Goal: Communication & Community: Answer question/provide support

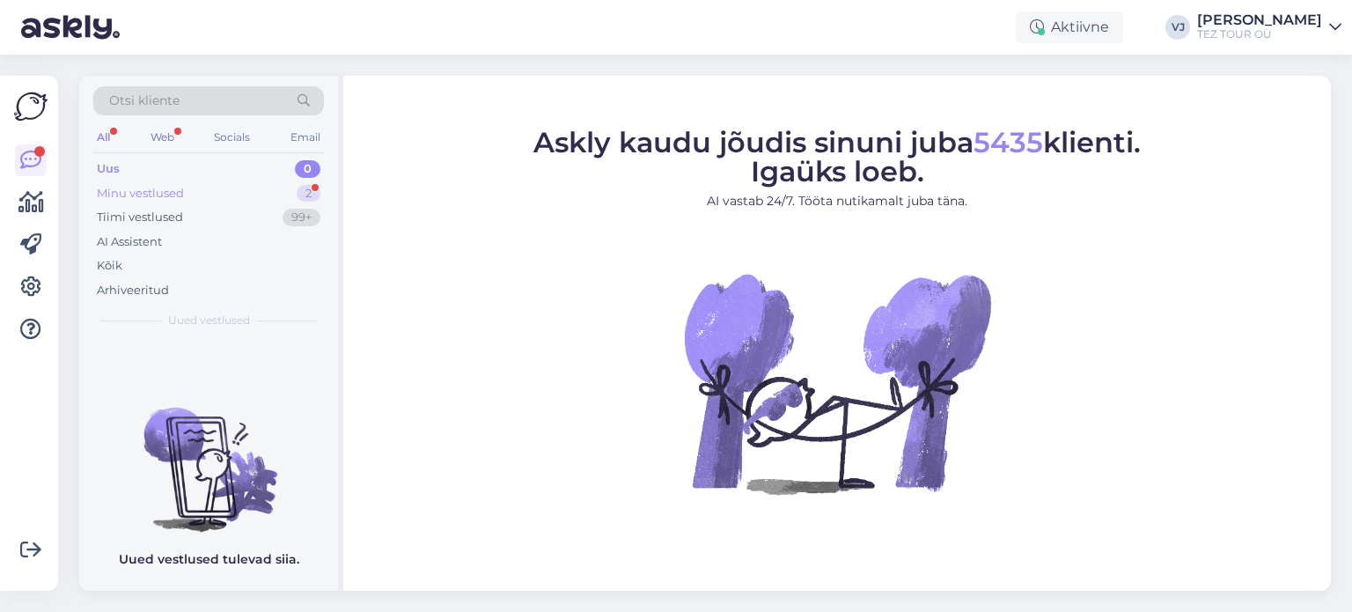
click at [250, 181] on div "Minu vestlused 2" at bounding box center [208, 193] width 231 height 25
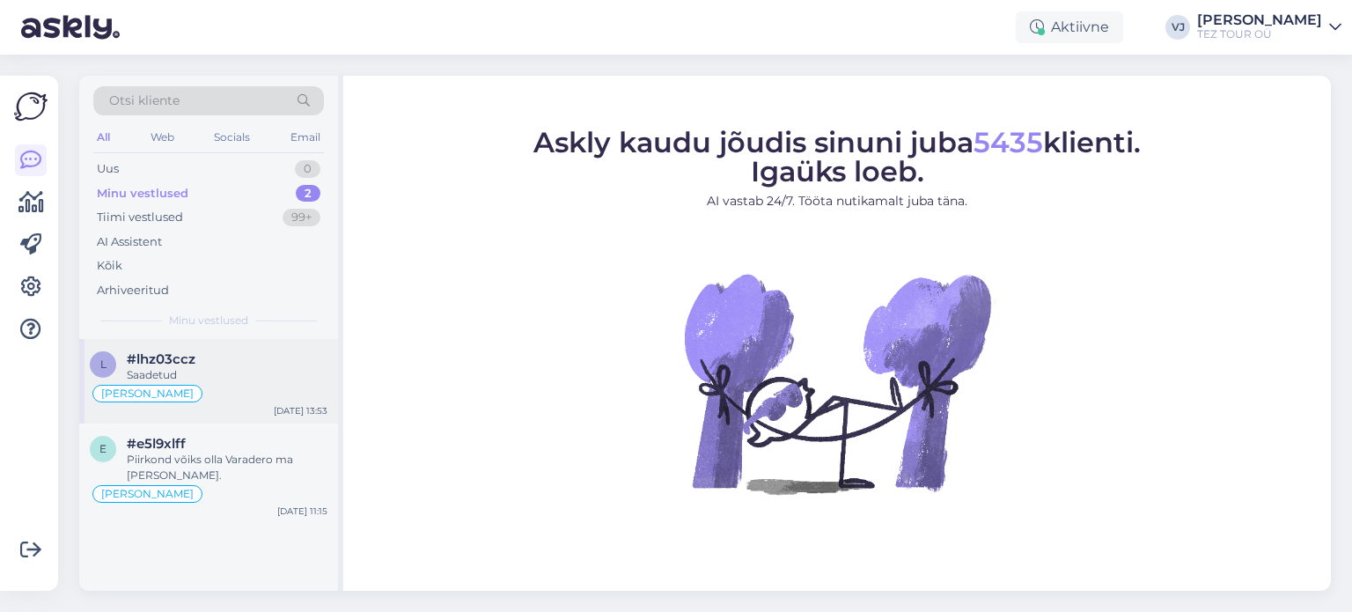
click at [261, 399] on div "Vladimir Suhtleb" at bounding box center [209, 393] width 238 height 21
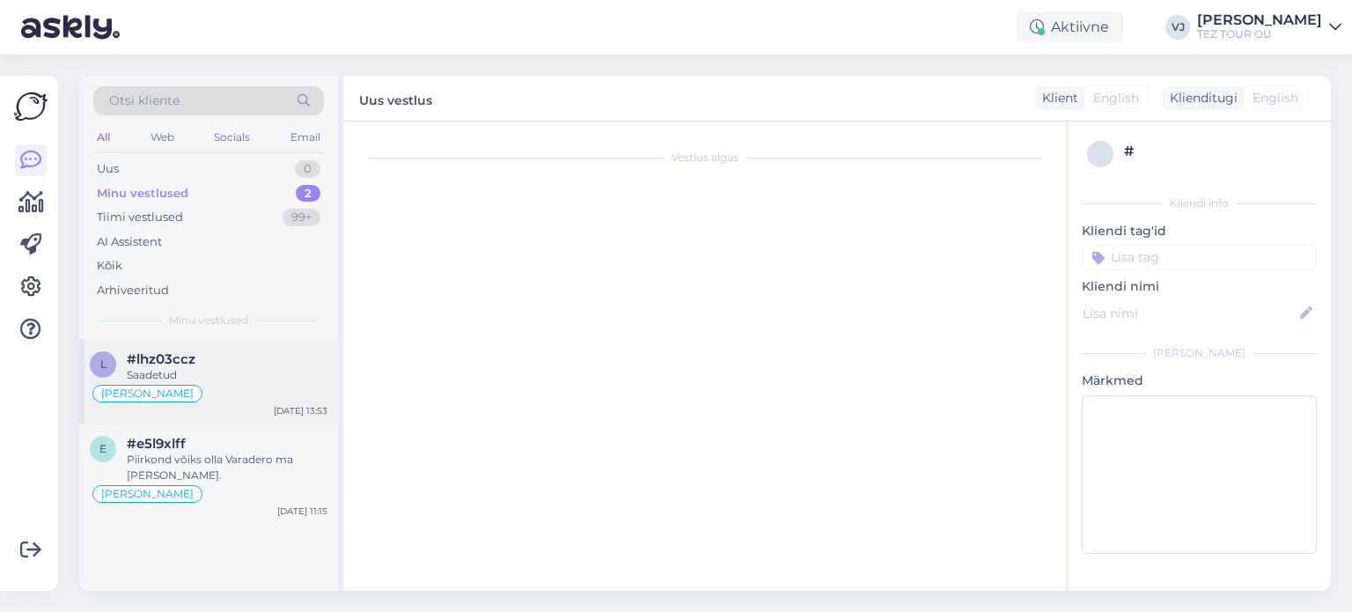
scroll to position [2633, 0]
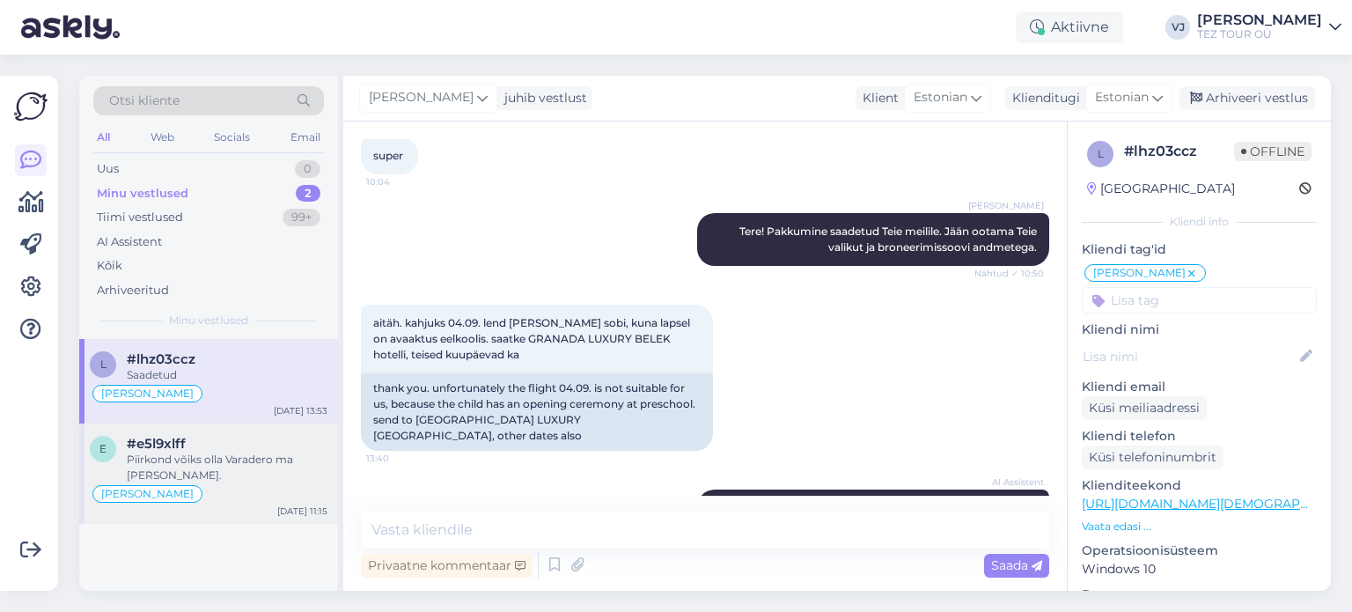
click at [216, 444] on div "#e5l9xlff" at bounding box center [227, 444] width 201 height 16
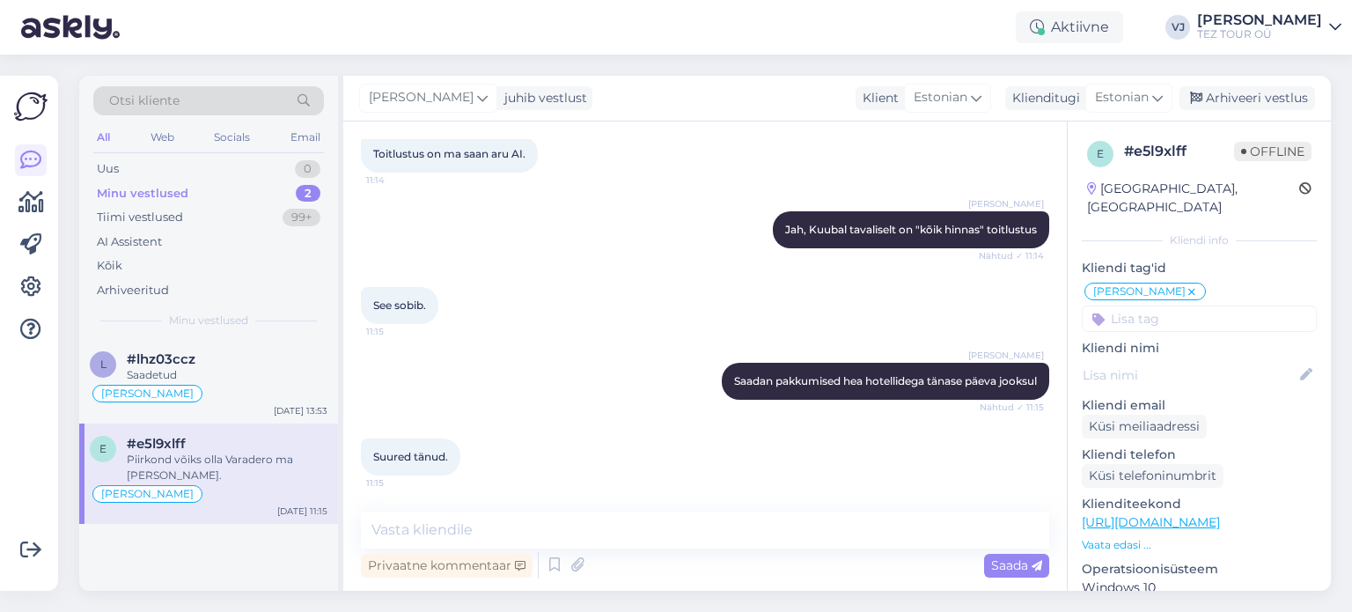
scroll to position [1498, 0]
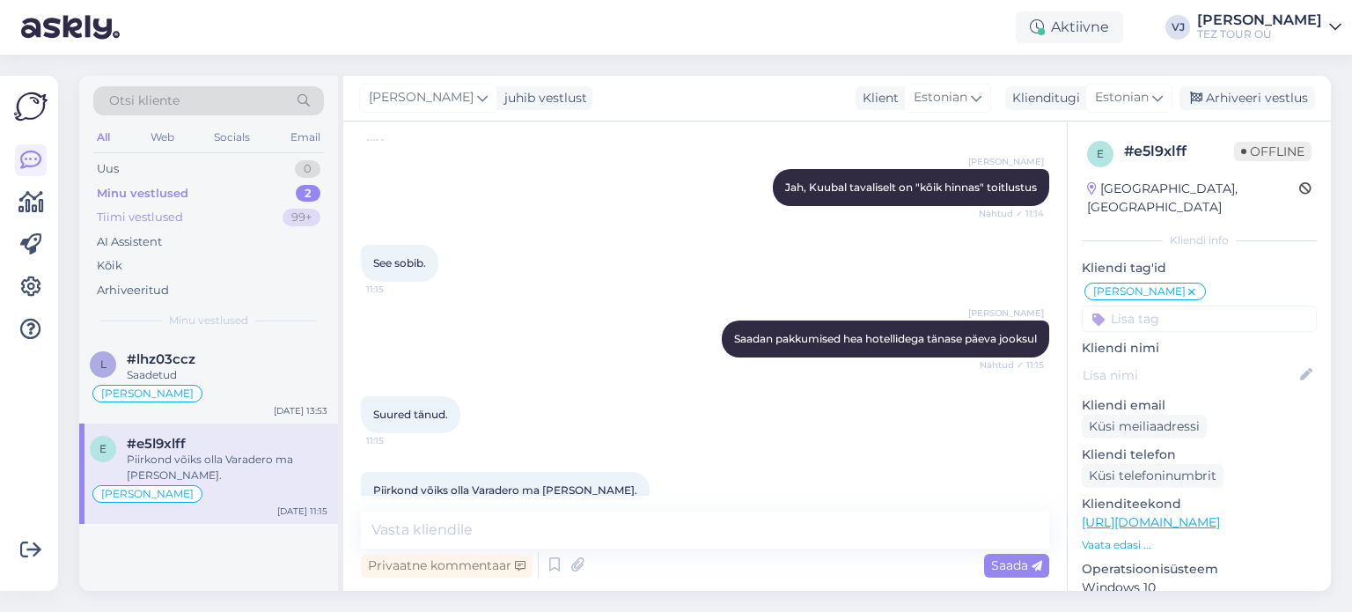
click at [269, 217] on div "Tiimi vestlused 99+" at bounding box center [208, 217] width 231 height 25
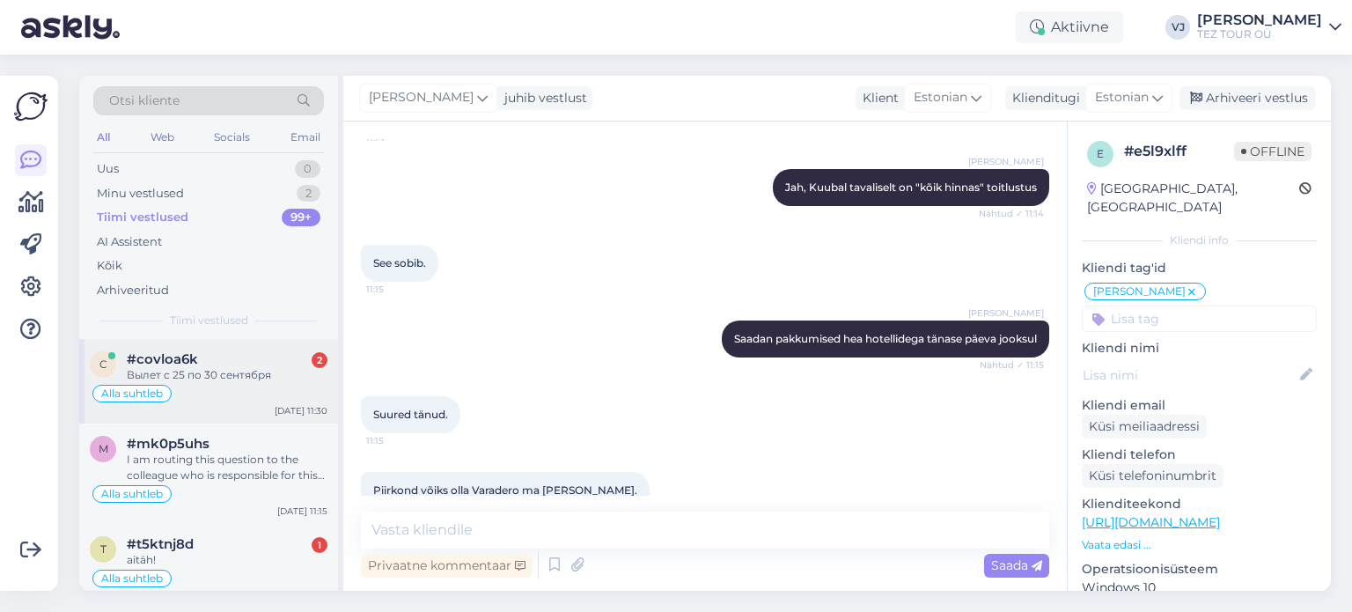
click at [224, 365] on div "#covloa6k 2" at bounding box center [227, 359] width 201 height 16
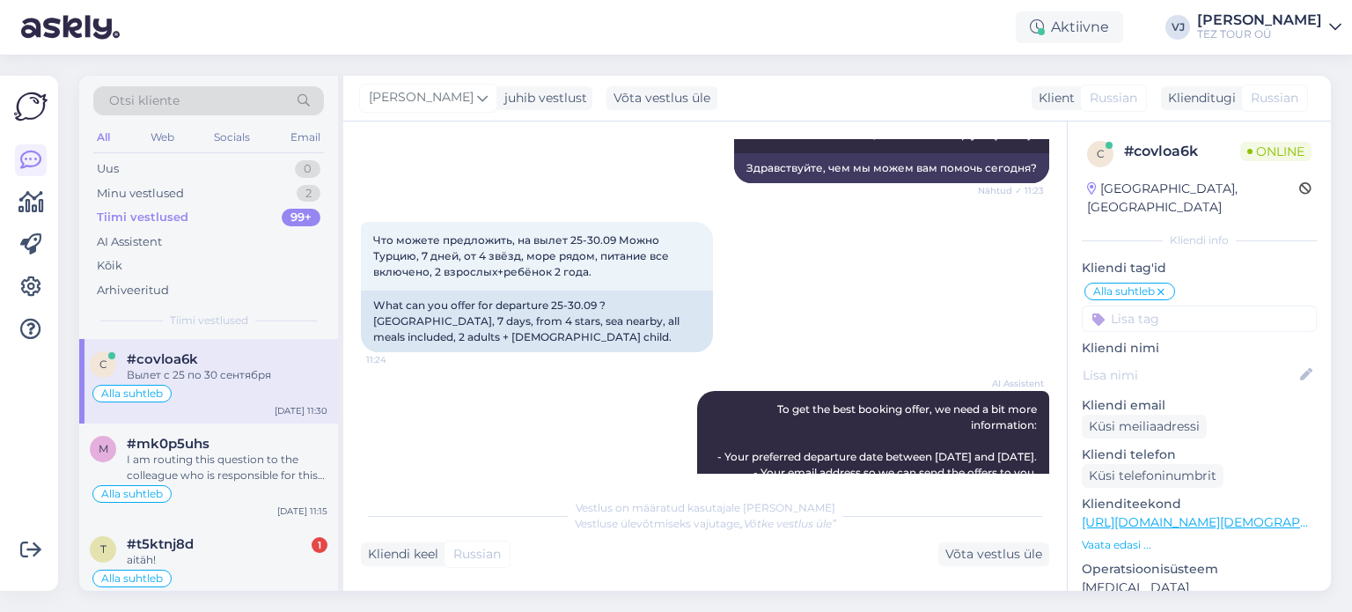
scroll to position [0, 0]
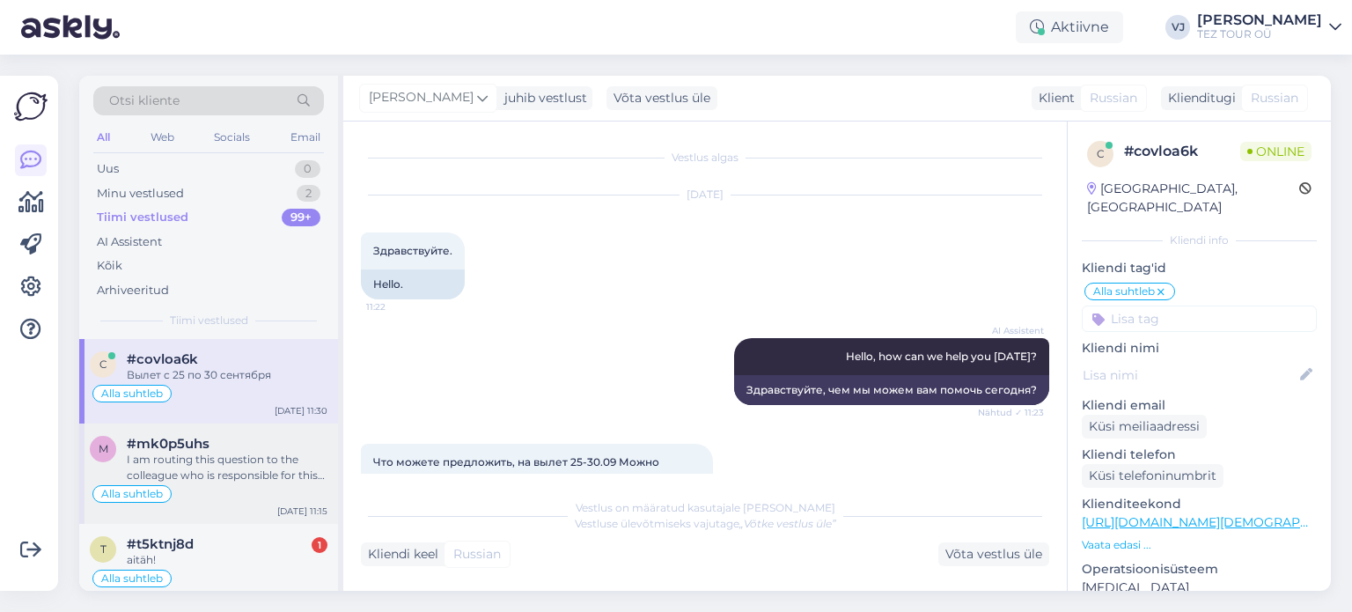
click at [273, 456] on div "I am routing this question to the colleague who is responsible for this topic. …" at bounding box center [227, 467] width 201 height 32
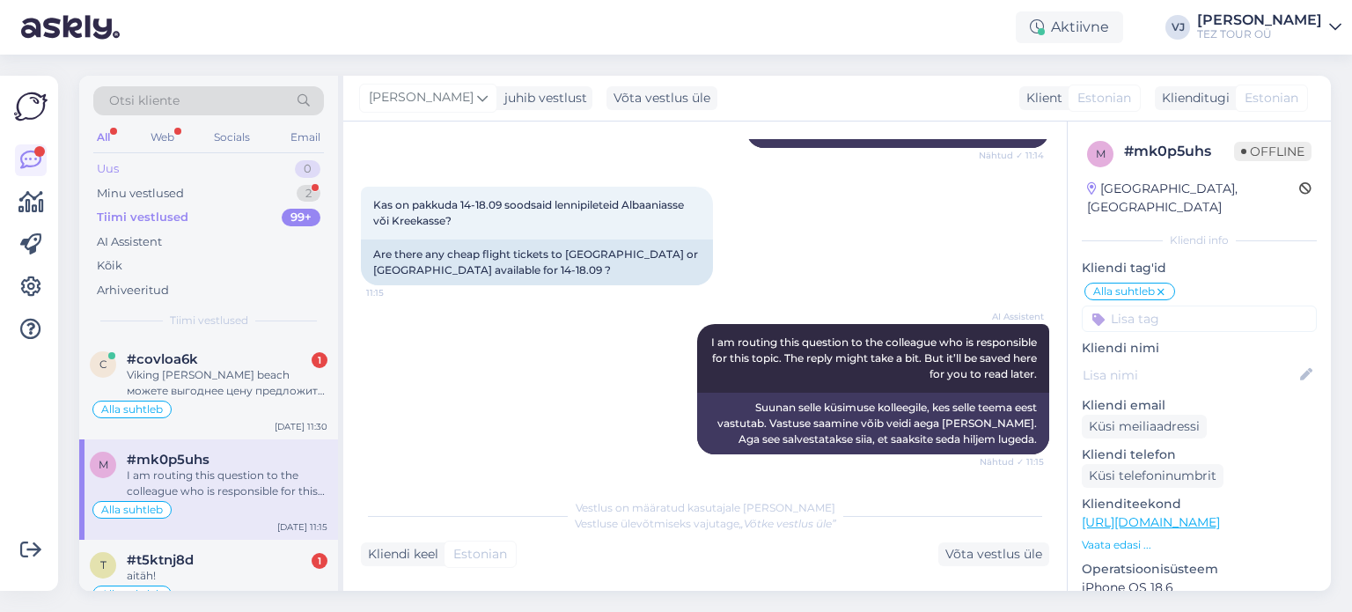
click at [232, 158] on div "Uus 0" at bounding box center [208, 169] width 231 height 25
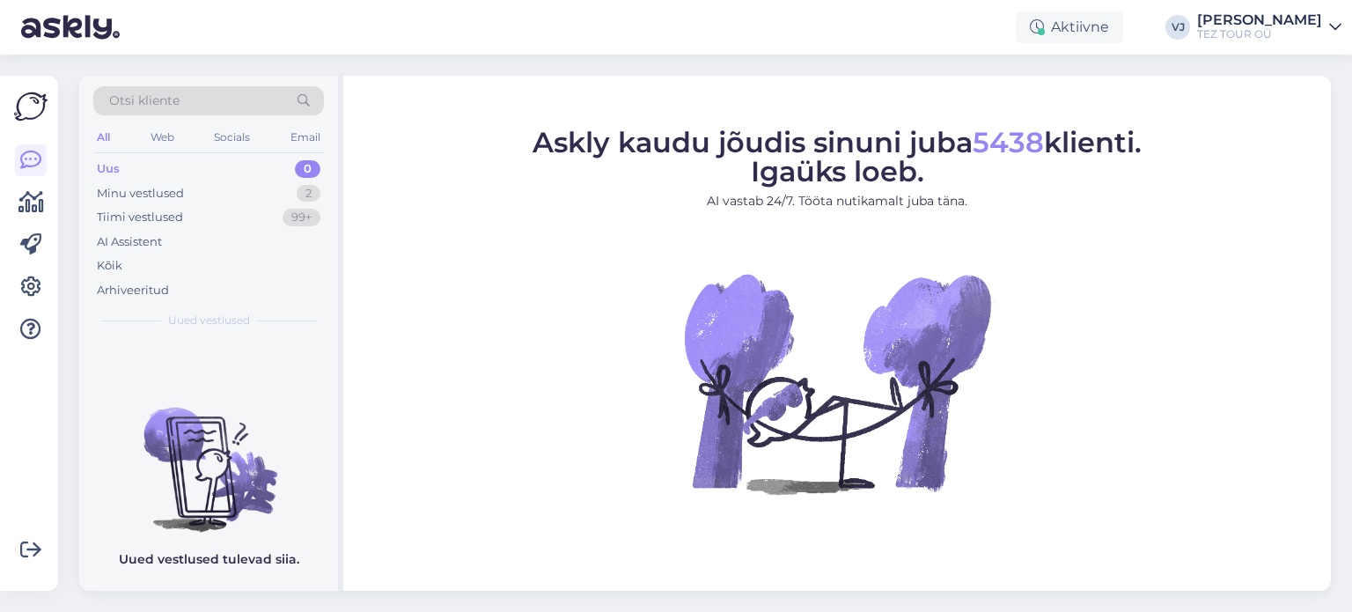
click at [231, 196] on div "Minu vestlused 2" at bounding box center [208, 193] width 231 height 25
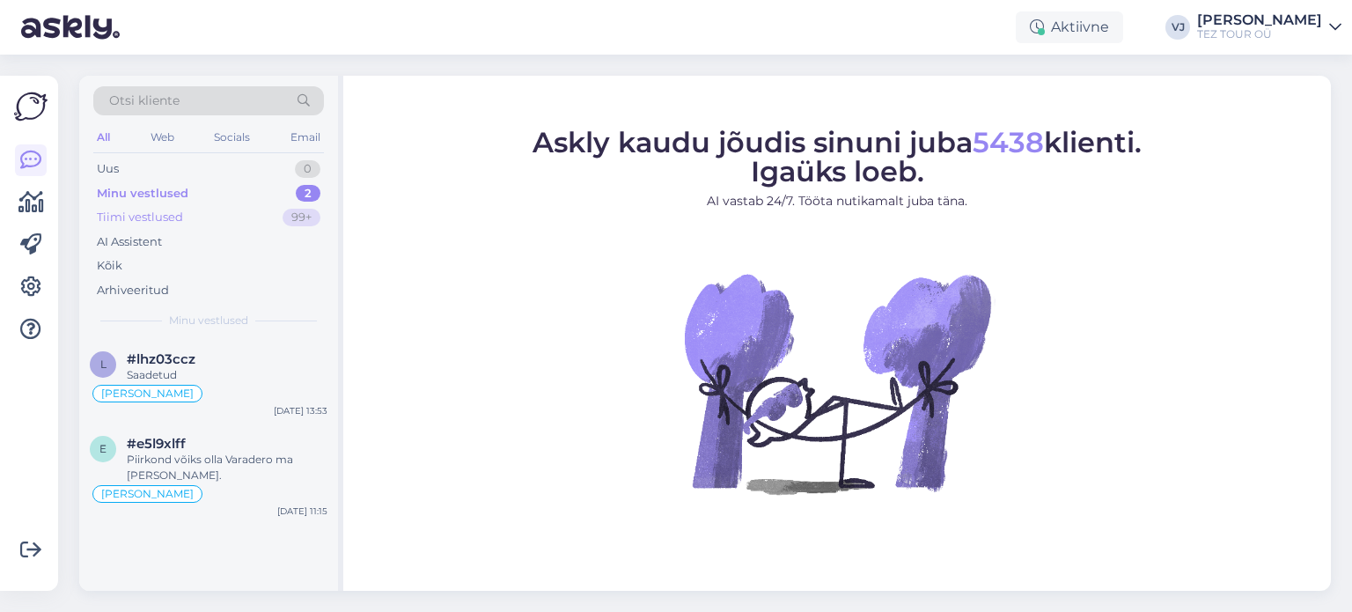
click at [232, 221] on div "Tiimi vestlused 99+" at bounding box center [208, 217] width 231 height 25
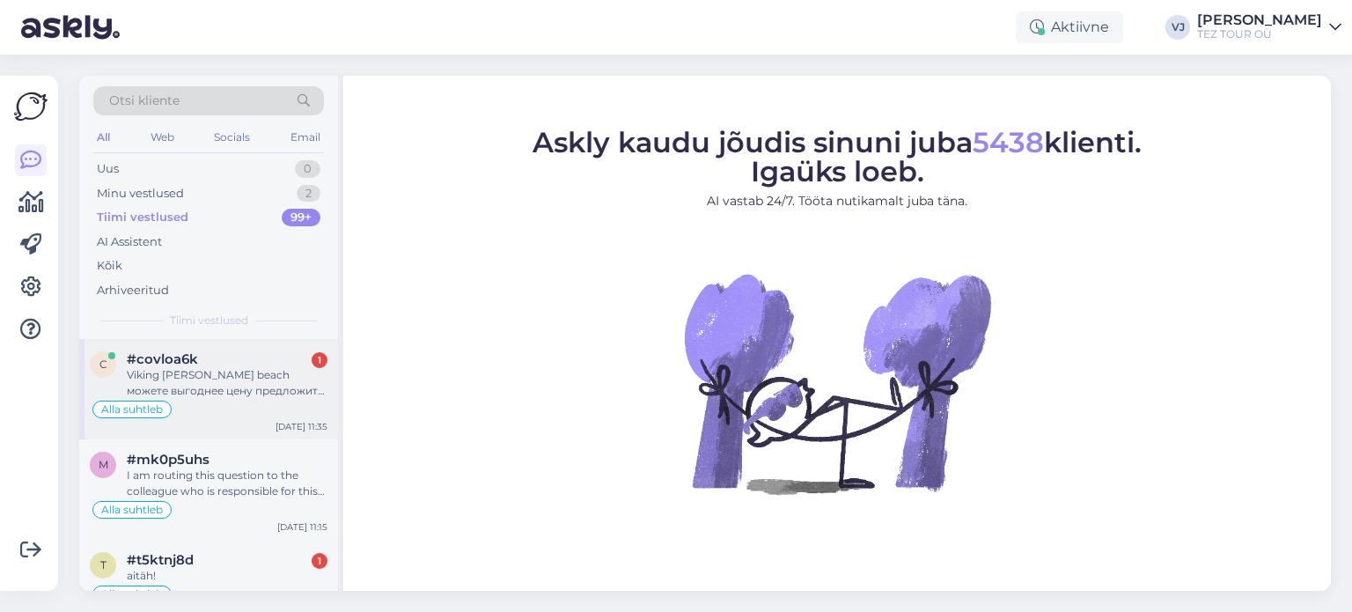
click at [249, 393] on div "Viking Nona beach можете выгоднее цену предложить ?" at bounding box center [227, 383] width 201 height 32
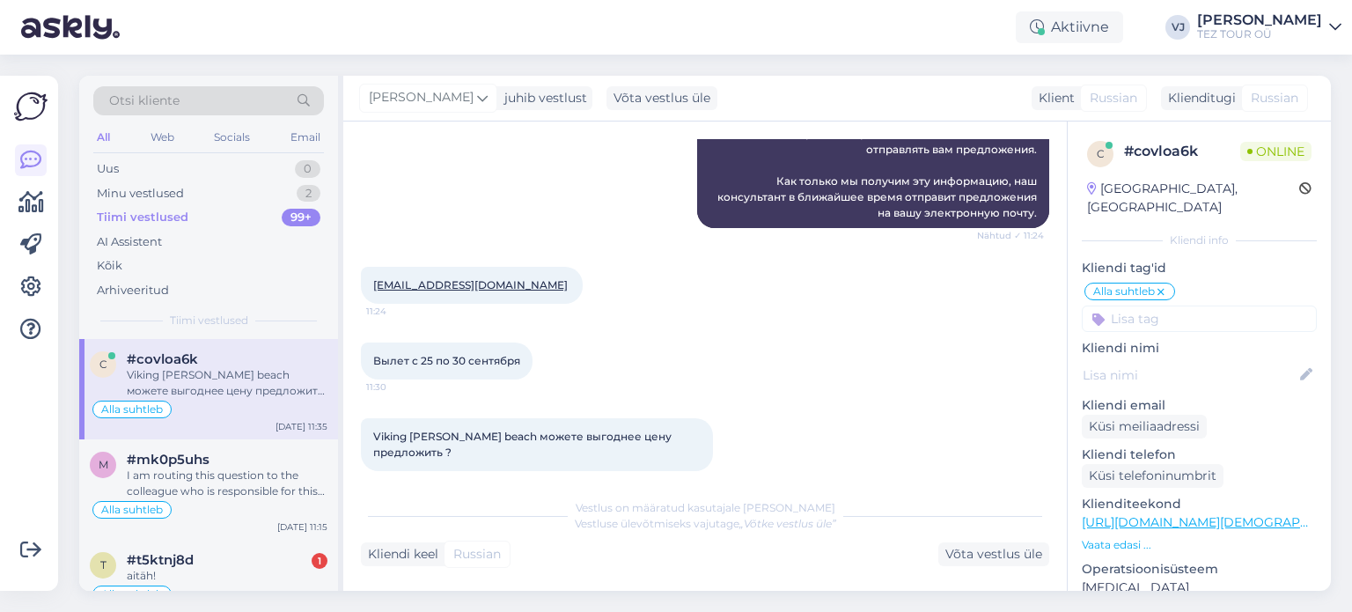
scroll to position [737, 0]
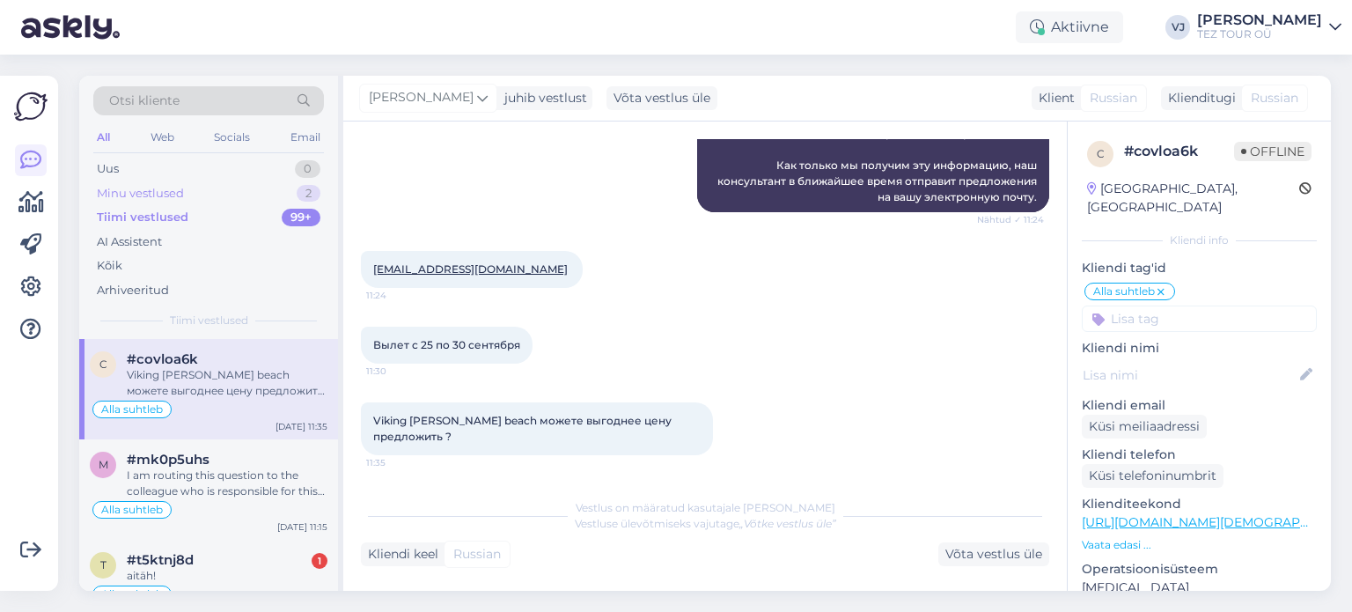
click at [269, 195] on div "Minu vestlused 2" at bounding box center [208, 193] width 231 height 25
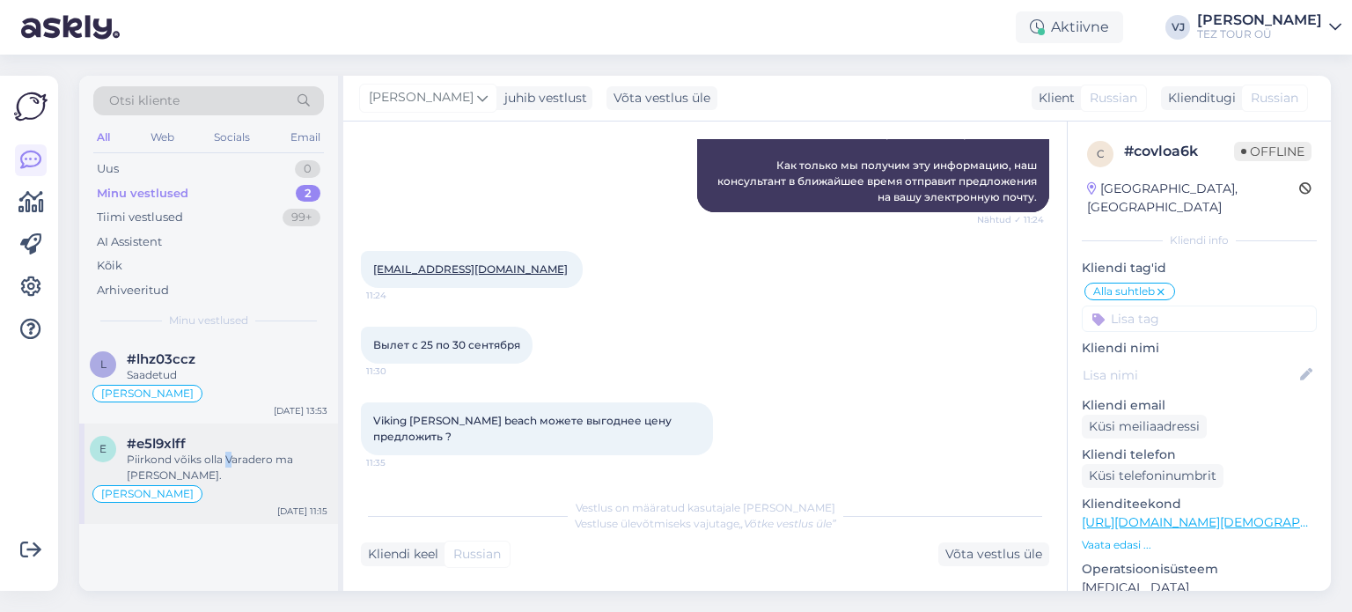
click at [227, 460] on div "Piirkond võiks olla Varadero ma arvan." at bounding box center [227, 467] width 201 height 32
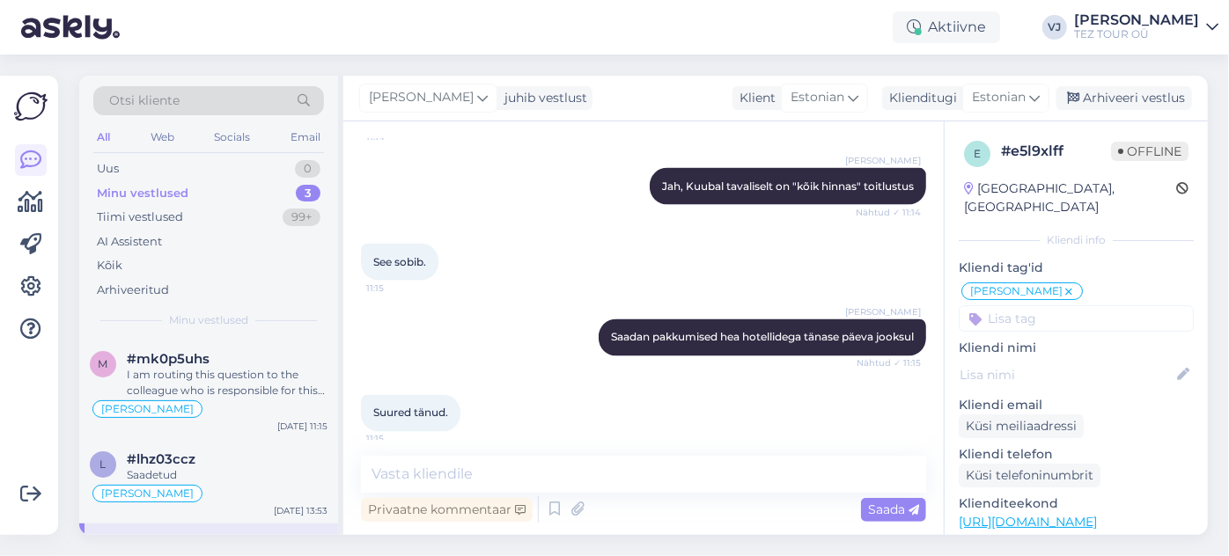
scroll to position [1553, 0]
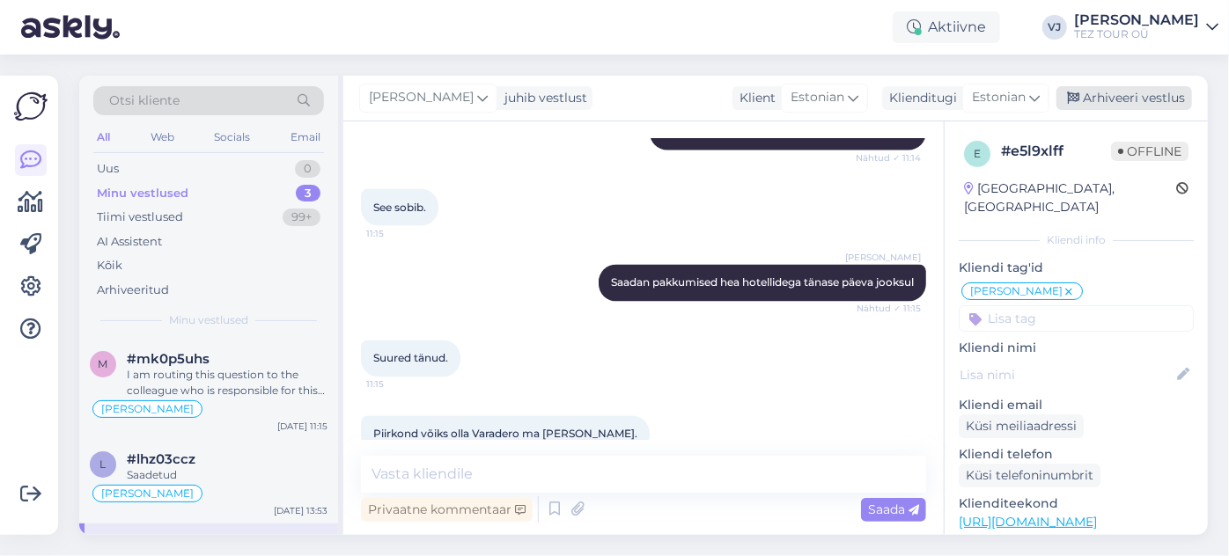
click at [1121, 97] on div "Arhiveeri vestlus" at bounding box center [1124, 98] width 136 height 24
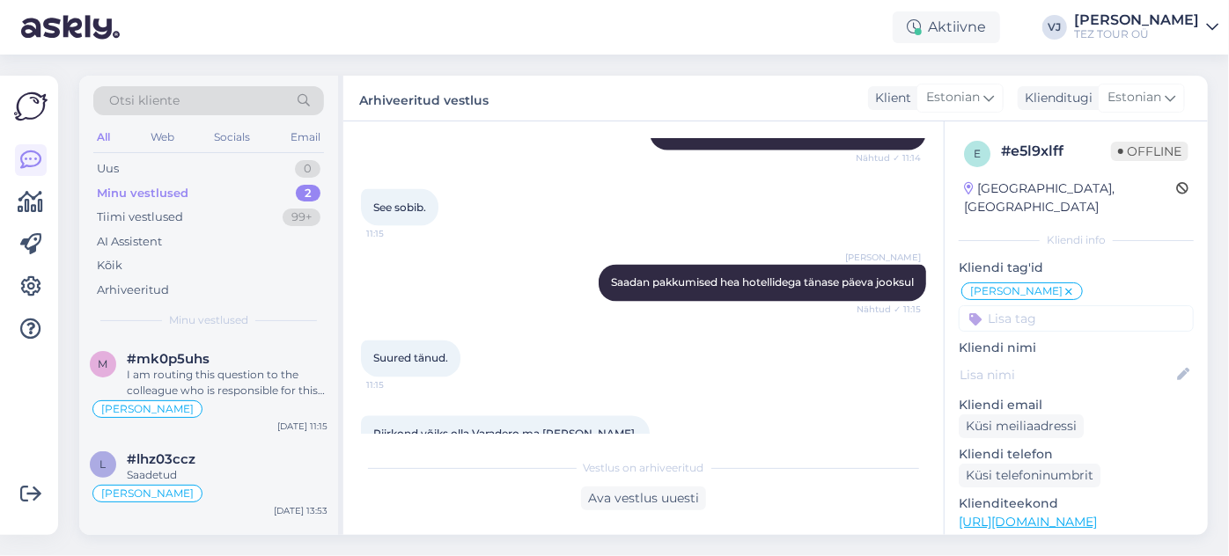
click at [250, 191] on div "Minu vestlused 2" at bounding box center [208, 193] width 231 height 25
click at [221, 393] on div "I am routing this question to the colleague who is responsible for this topic. …" at bounding box center [227, 383] width 201 height 32
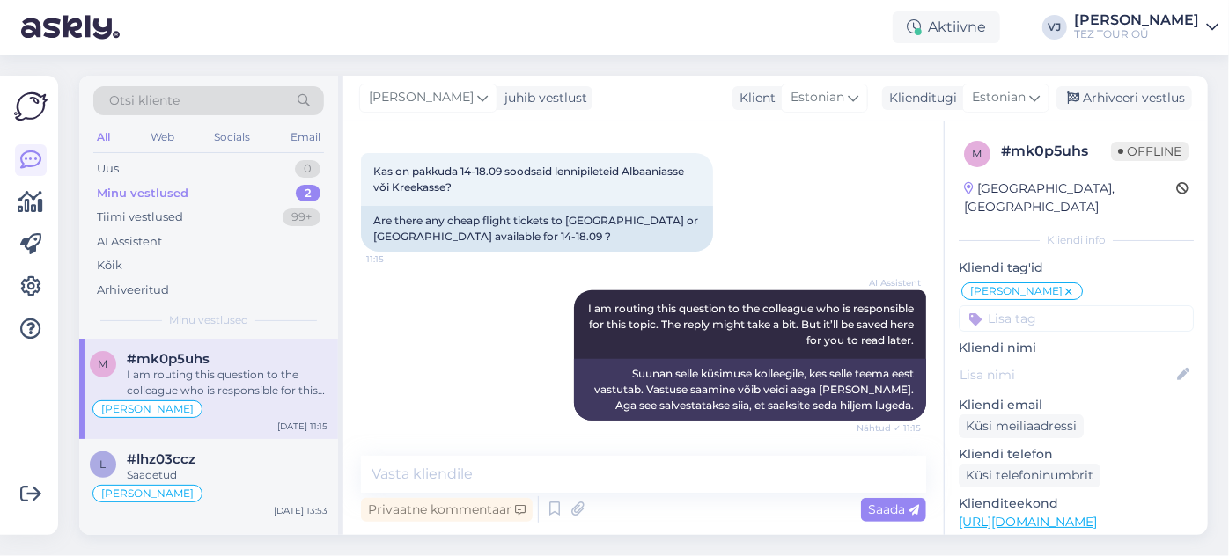
scroll to position [290, 0]
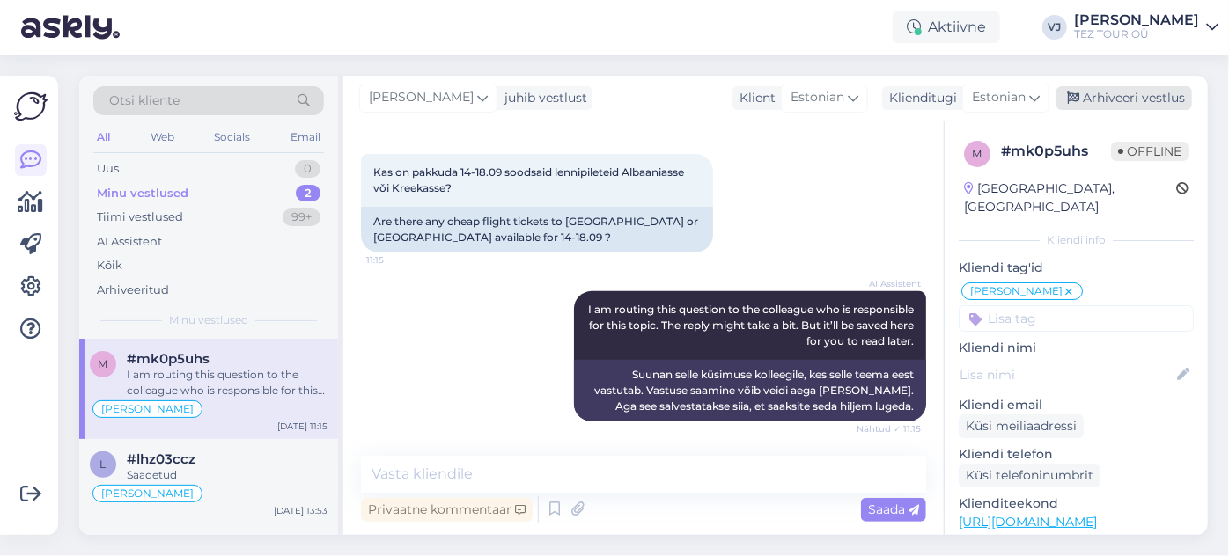
click at [1134, 98] on div "Arhiveeri vestlus" at bounding box center [1124, 98] width 136 height 24
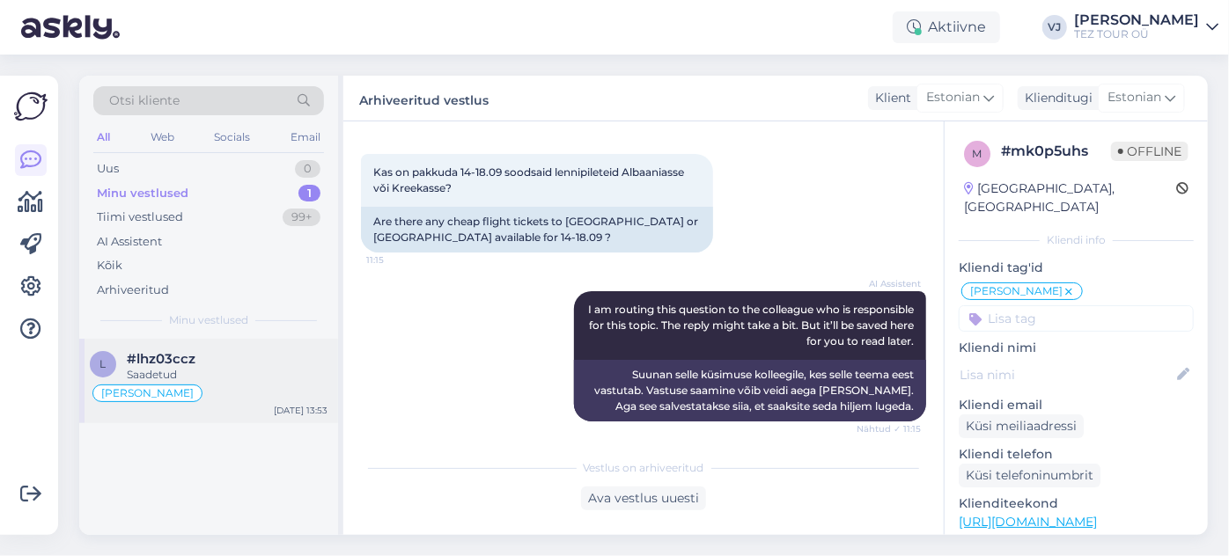
click at [218, 371] on div "Saadetud" at bounding box center [227, 375] width 201 height 16
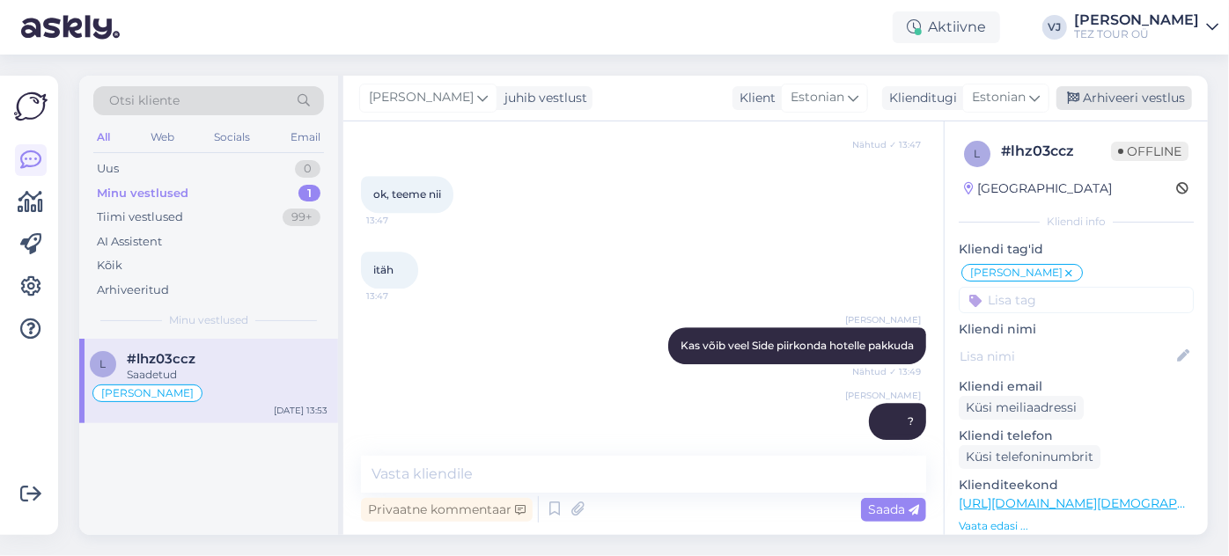
click at [1093, 92] on div "Arhiveeri vestlus" at bounding box center [1124, 98] width 136 height 24
